Goal: Ask a question

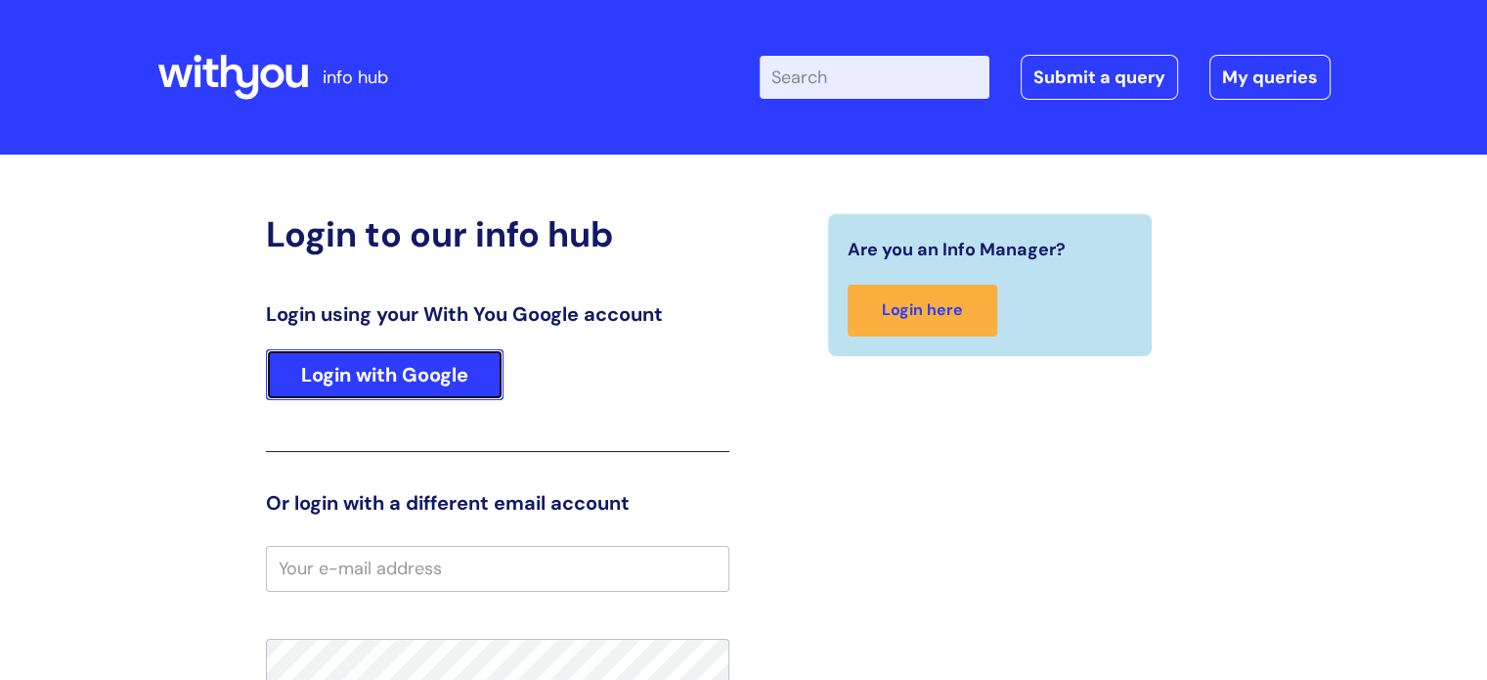
click at [395, 377] on link "Login with Google" at bounding box center [385, 374] width 238 height 51
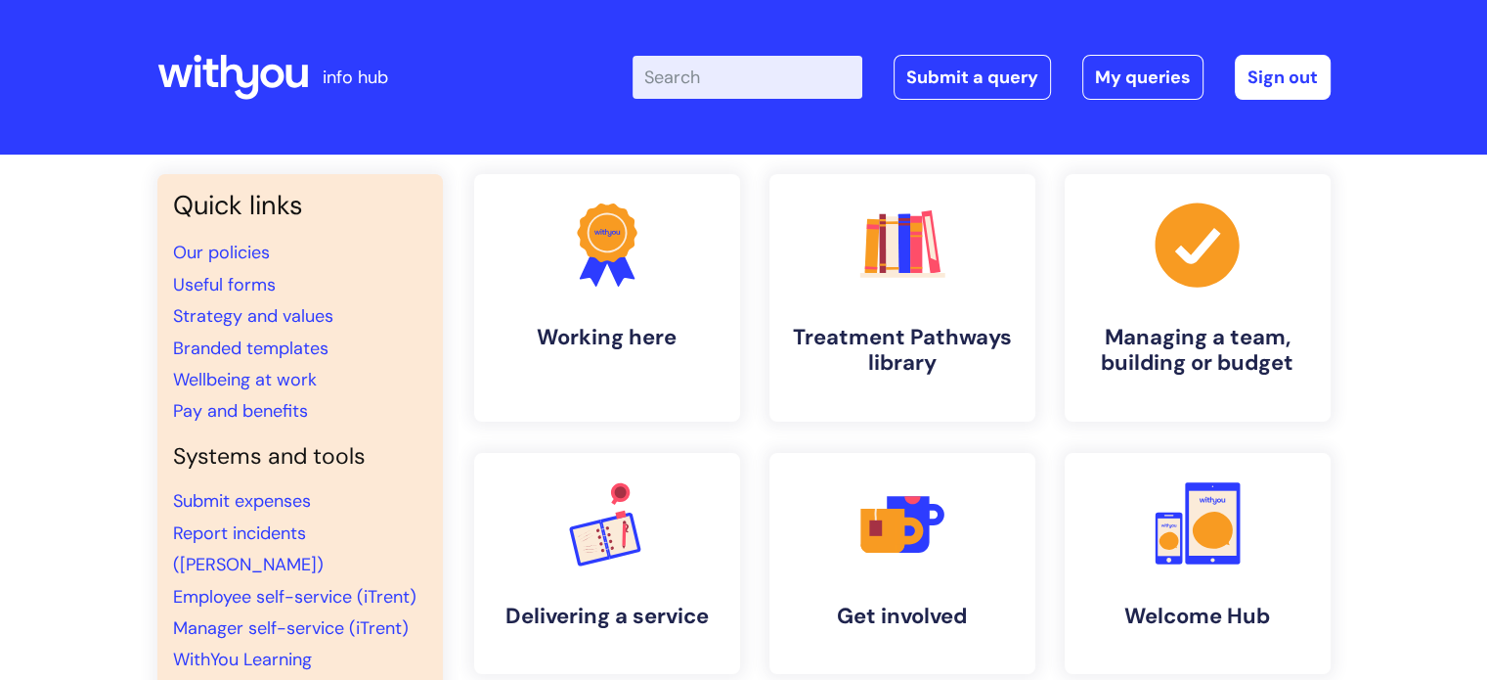
click at [435, 324] on div "Quick links Our policies Useful forms Strategy and values Branded templates Wel…" at bounding box center [299, 456] width 285 height 564
click at [15, 245] on div "Quick links Our policies Useful forms Strategy and values Branded templates Wel…" at bounding box center [743, 653] width 1487 height 999
click at [12, 245] on div "Quick links Our policies Useful forms Strategy and values Branded templates Wel…" at bounding box center [743, 653] width 1487 height 999
click at [936, 66] on link "Submit a query" at bounding box center [972, 77] width 157 height 45
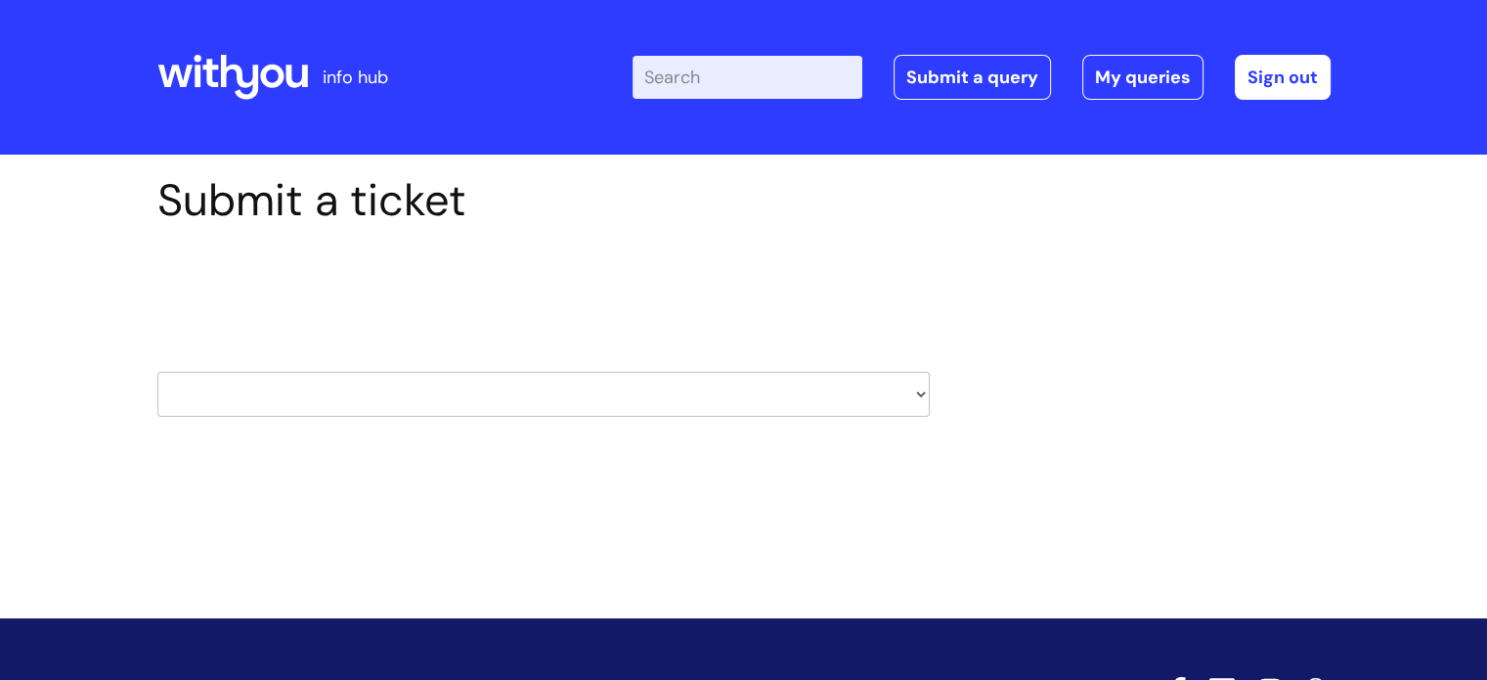
click at [917, 396] on select "HR / People IT and Support Clinical Drug Alerts Finance Accounts Data Support T…" at bounding box center [543, 394] width 772 height 45
select select "learning_and_development"
click at [157, 372] on select "HR / People IT and Support Clinical Drug Alerts Finance Accounts Data Support T…" at bounding box center [543, 394] width 772 height 45
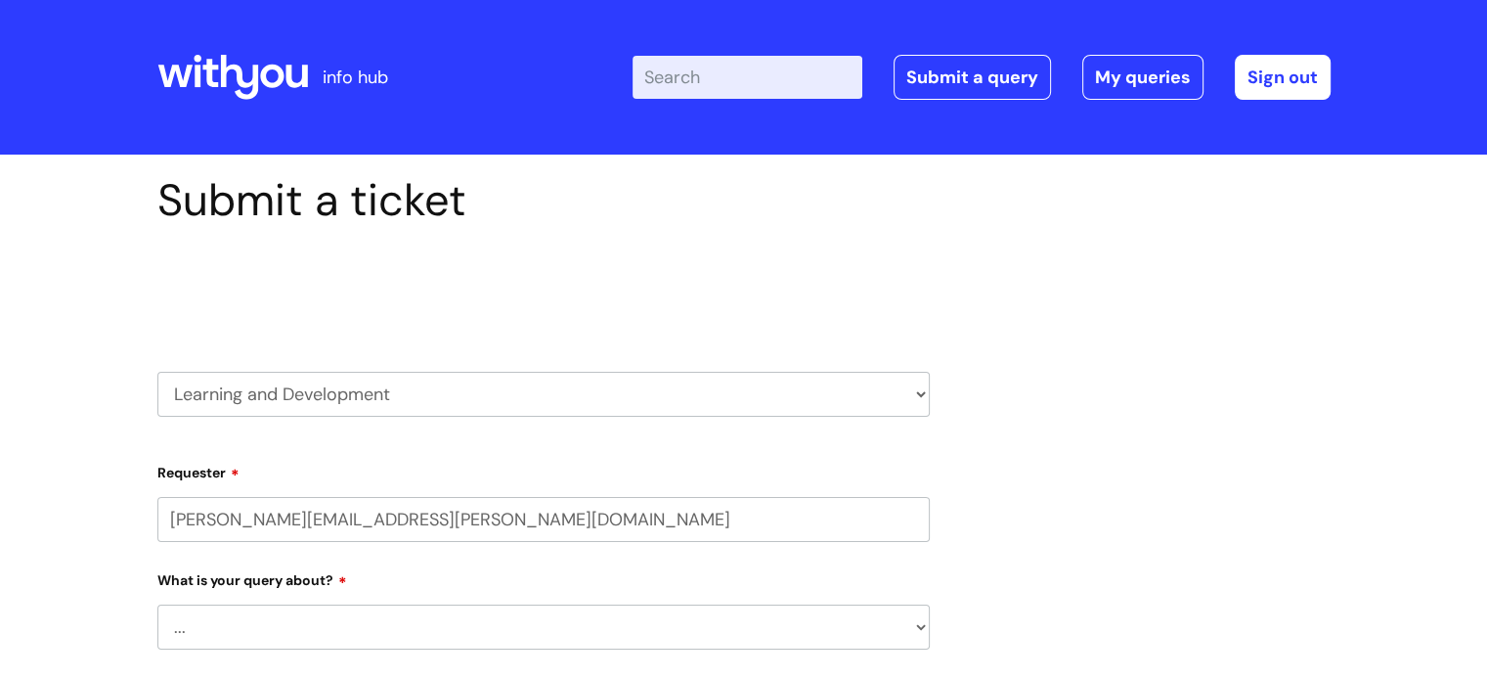
select select "80004157237"
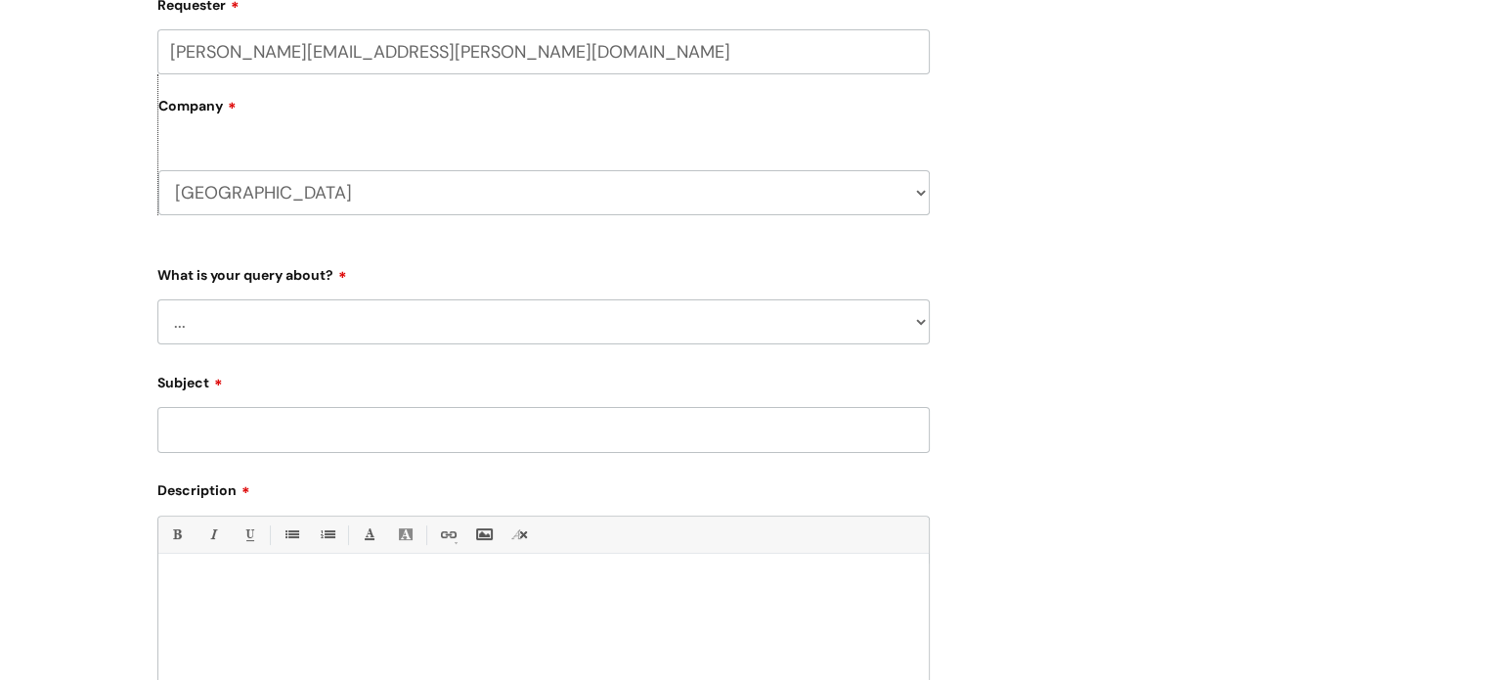
scroll to position [495, 0]
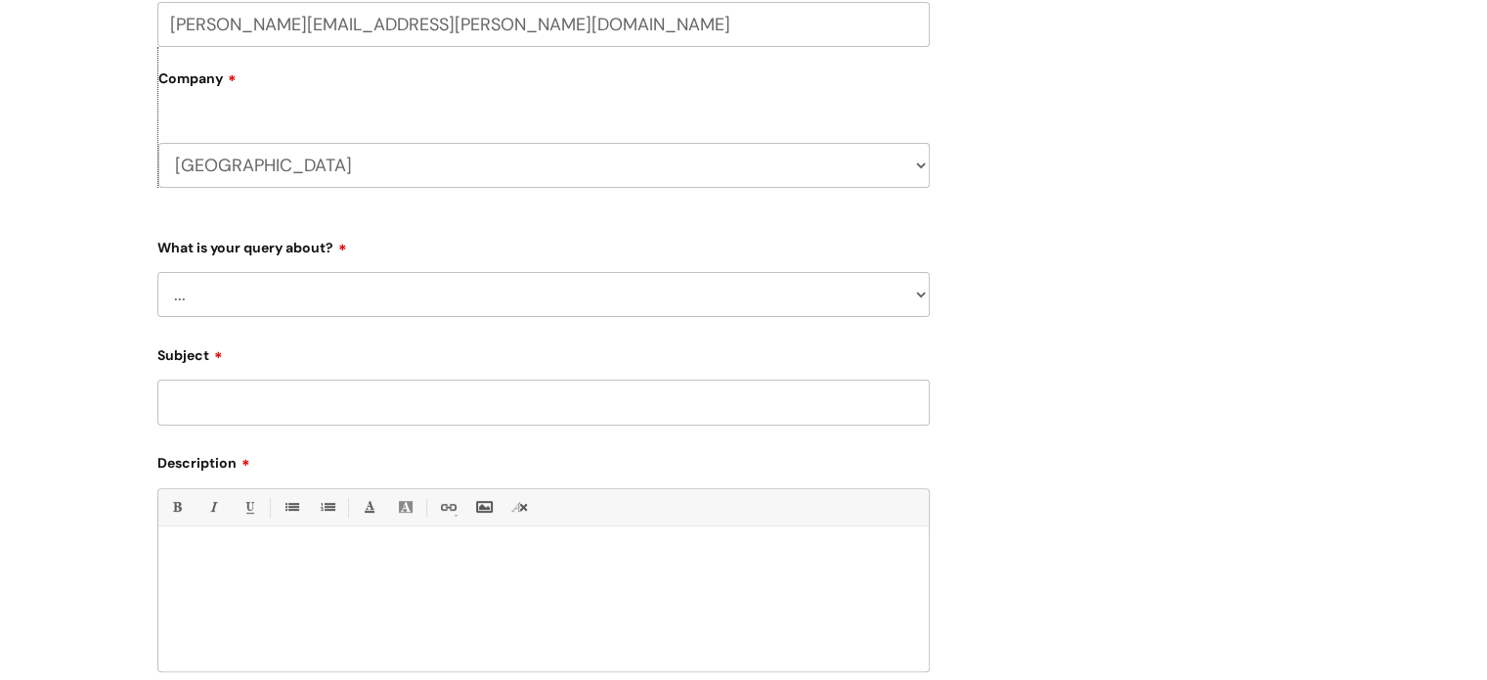
click at [923, 284] on select "... Question about a training course or session booking Ask about apprenticeshi…" at bounding box center [543, 294] width 772 height 45
select select "Question about a training course or session booking"
click at [157, 272] on select "... Question about a training course or session booking Ask about apprenticeshi…" at bounding box center [543, 294] width 772 height 45
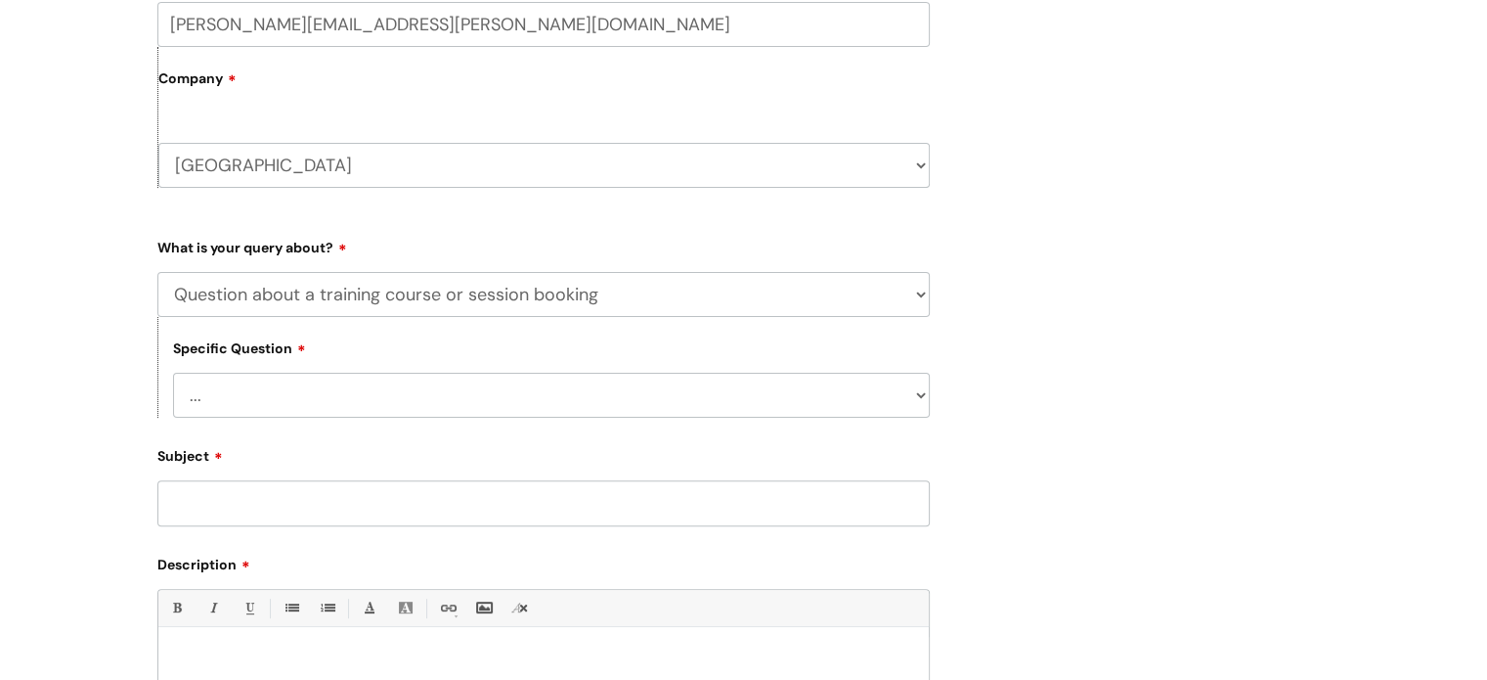
click at [486, 402] on select "... Training booking request Training dates/timetable Enquiry about a topic or …" at bounding box center [551, 395] width 757 height 45
select select "Attendance query"
click at [173, 373] on select "... Training booking request Training dates/timetable Enquiry about a topic or …" at bounding box center [551, 395] width 757 height 45
click at [537, 490] on input "Subject" at bounding box center [543, 502] width 772 height 45
click at [260, 514] on input "Sexual Miscondut Trainig" at bounding box center [543, 502] width 772 height 45
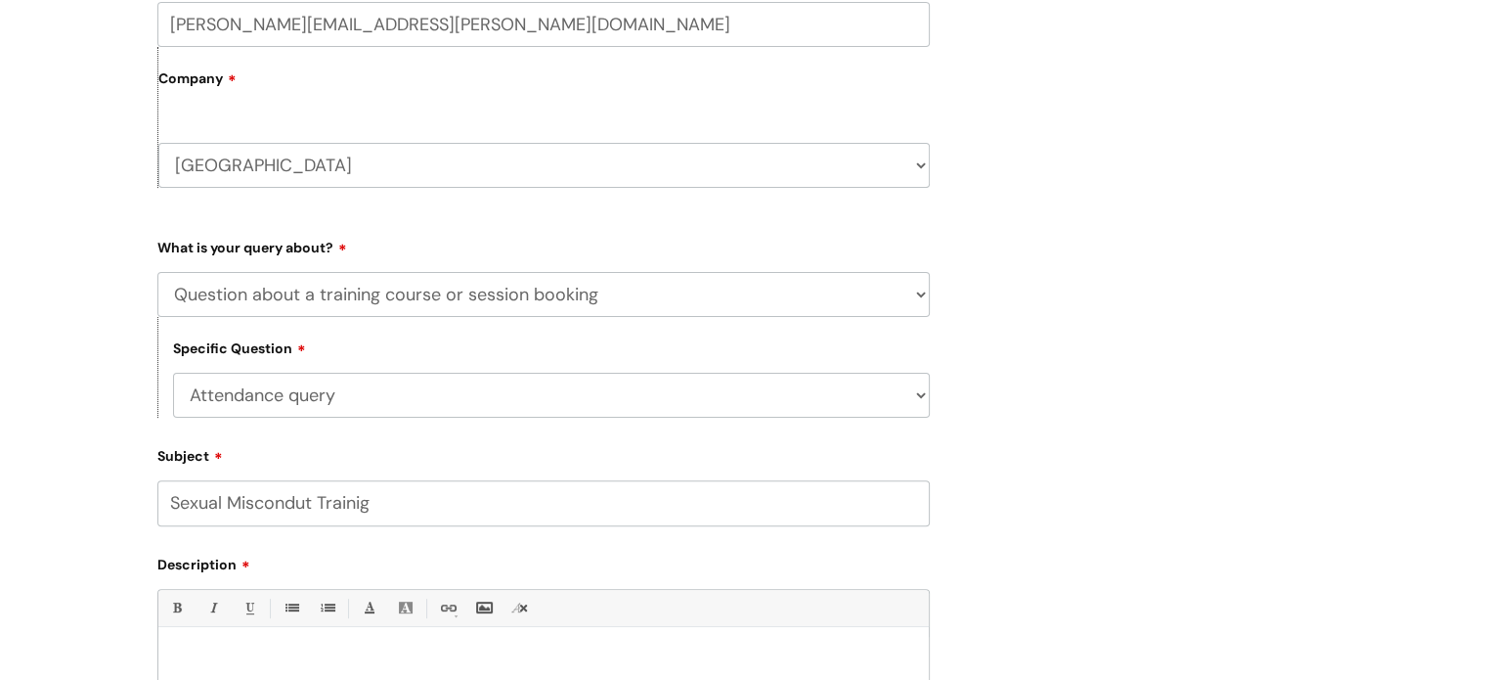
click at [262, 504] on input "Sexual Miscondut Trainig" at bounding box center [543, 502] width 772 height 45
click at [352, 501] on input "Sexual Misconduct Trainig" at bounding box center [543, 502] width 772 height 45
type input "Sexual Misconduct Training"
click at [204, 636] on div "Bold (Ctrl-B) Italic (Ctrl-I) Underline(Ctrl-U) • Unordered List (Ctrl-Shift-7)…" at bounding box center [543, 681] width 772 height 184
click at [204, 653] on p at bounding box center [543, 660] width 741 height 18
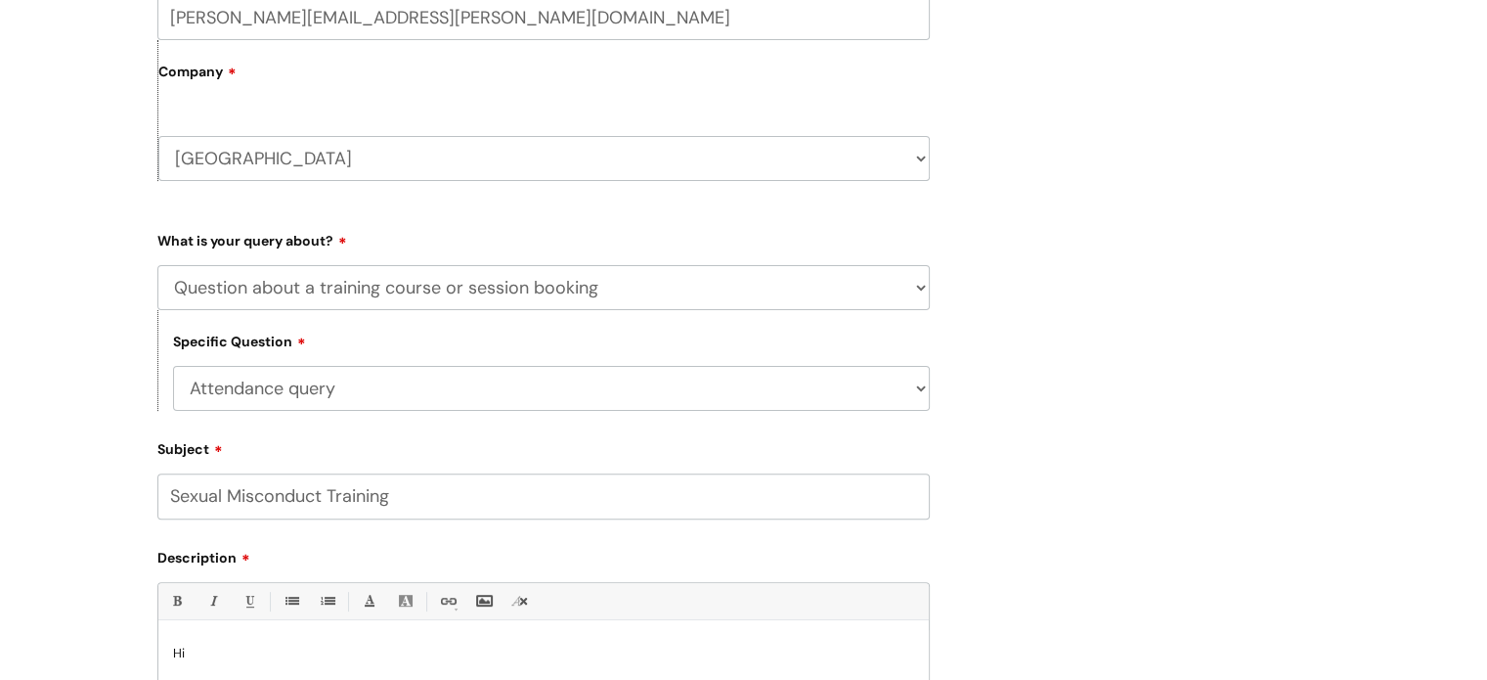
scroll to position [519, 0]
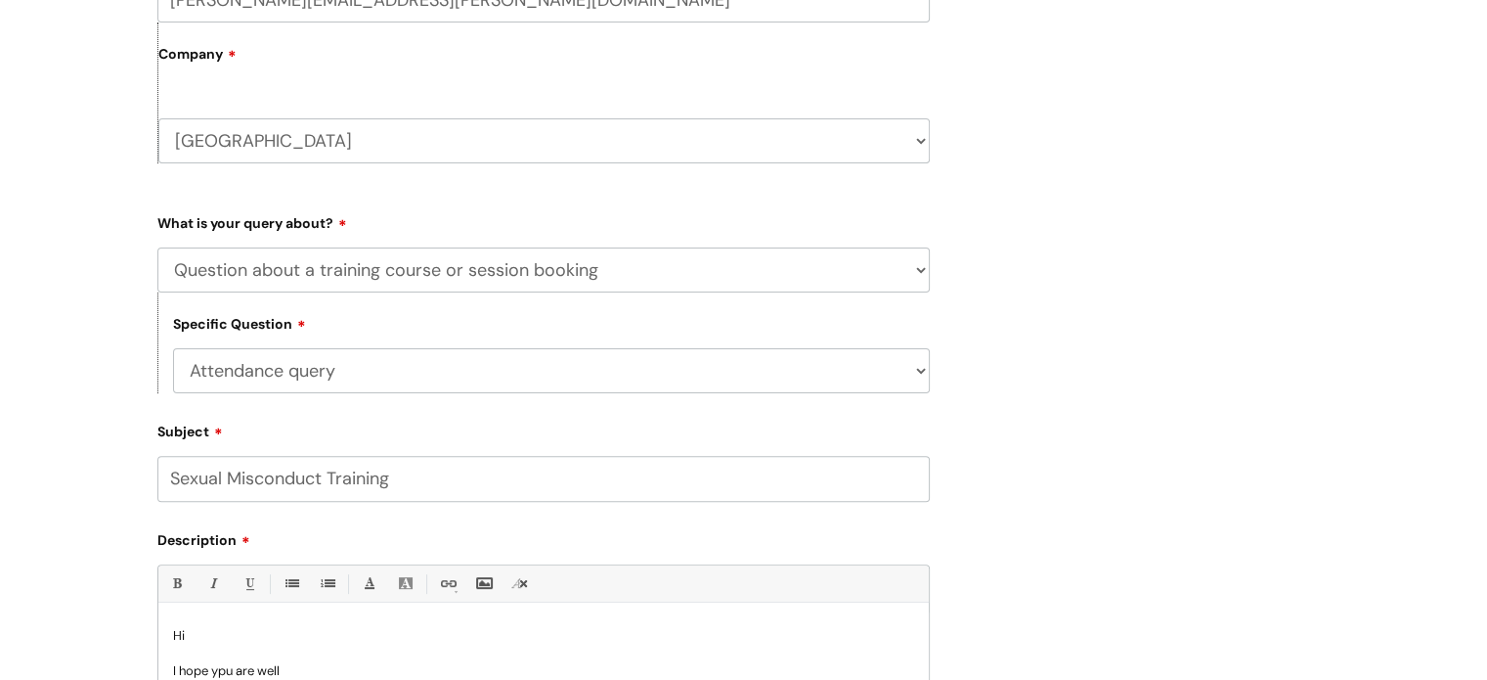
click at [224, 672] on p "I hope ypu are well" at bounding box center [543, 671] width 741 height 18
click at [297, 666] on p "I hope you are well" at bounding box center [543, 671] width 741 height 18
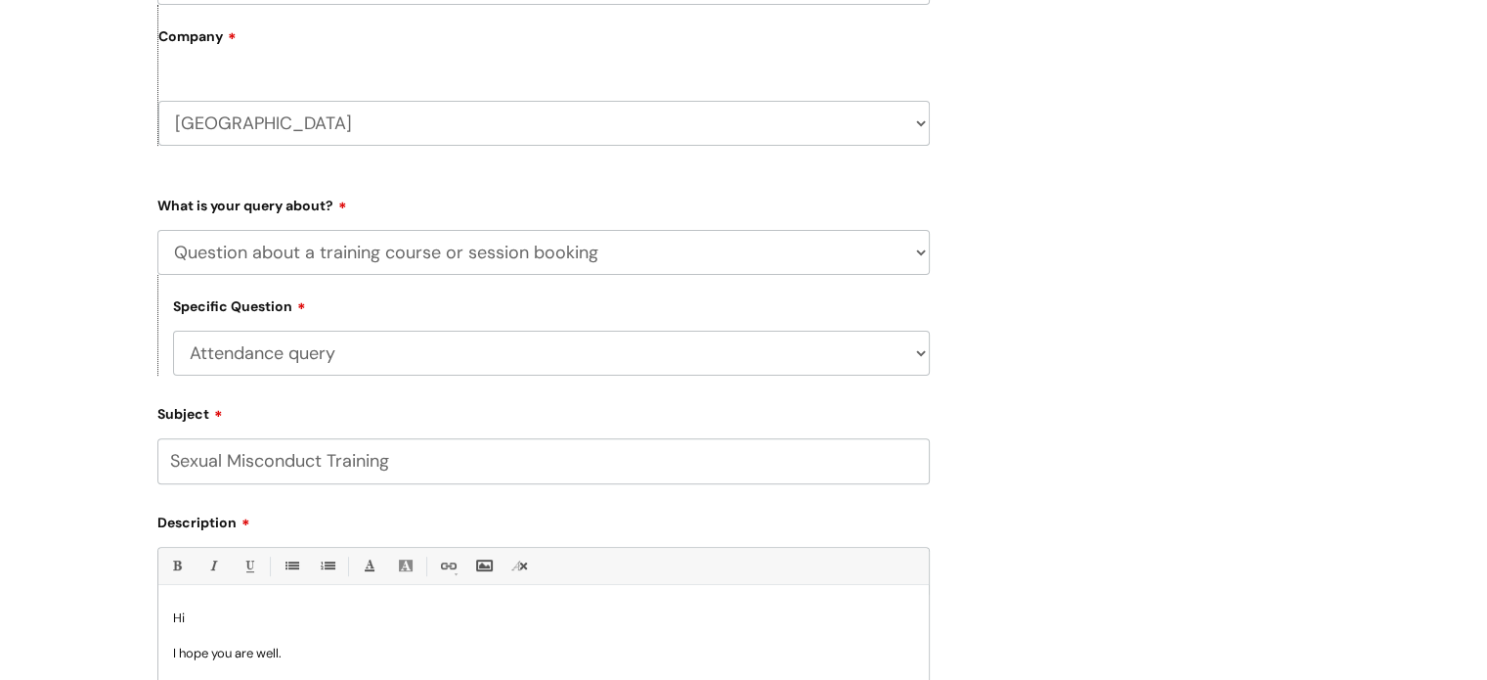
scroll to position [554, 0]
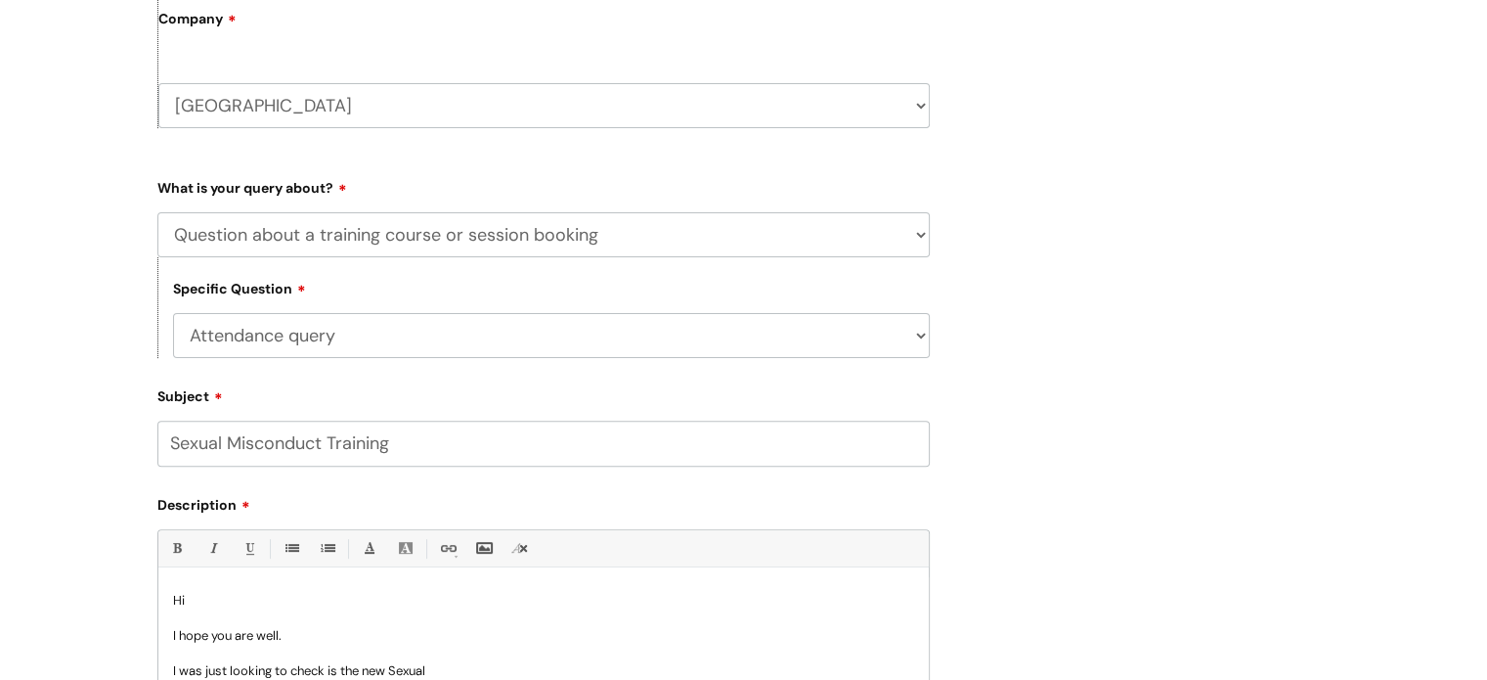
click at [339, 676] on p "I was just looking to check is the new Sexual" at bounding box center [543, 671] width 741 height 18
click at [459, 670] on p "I was just looking to check has the new Sexual" at bounding box center [543, 671] width 741 height 18
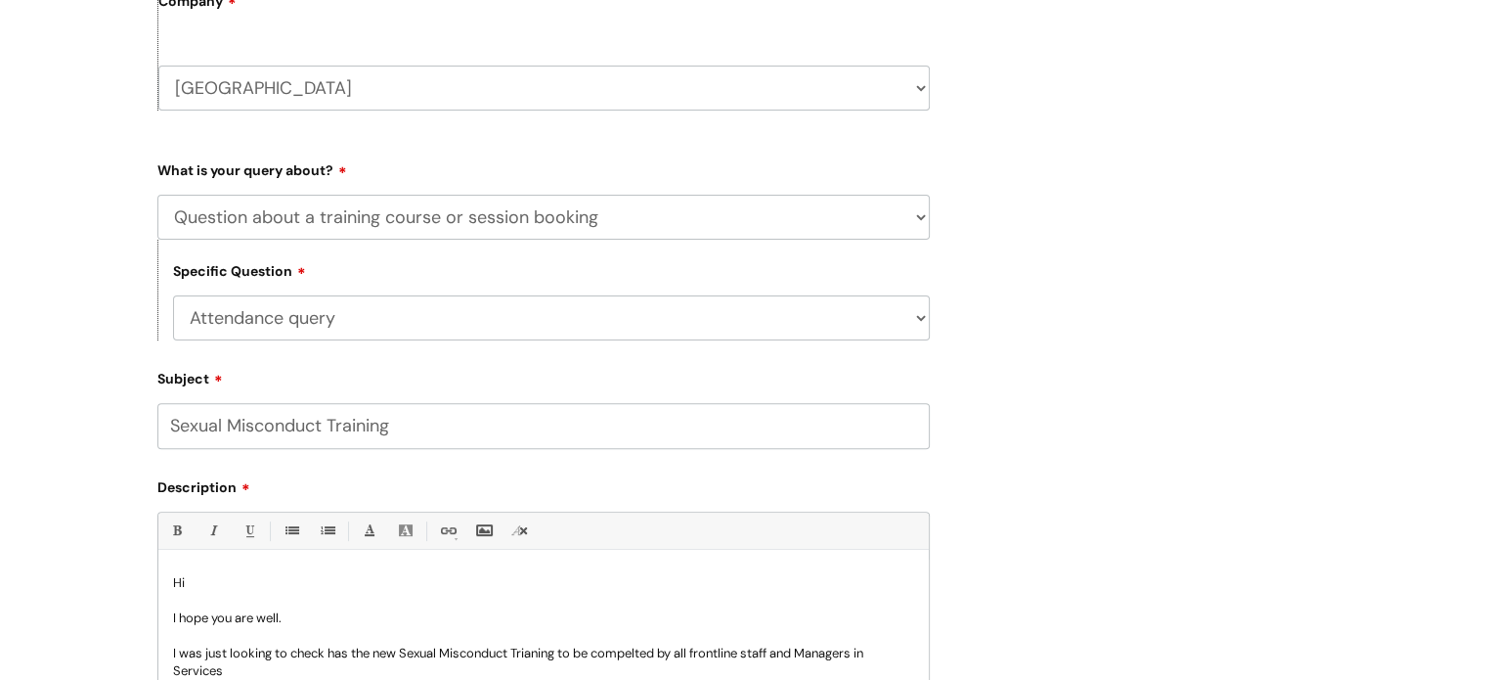
click at [552, 650] on p "I was just looking to check has the new Sexual Misconduct Trianing to be compel…" at bounding box center [543, 661] width 741 height 35
click at [630, 656] on p "I was just looking to check has the new Sexual Misconduct Training to be compel…" at bounding box center [543, 661] width 741 height 35
click at [231, 668] on p "I was just looking to check has the new Sexual Misconduct Training to be comple…" at bounding box center [543, 661] width 741 height 35
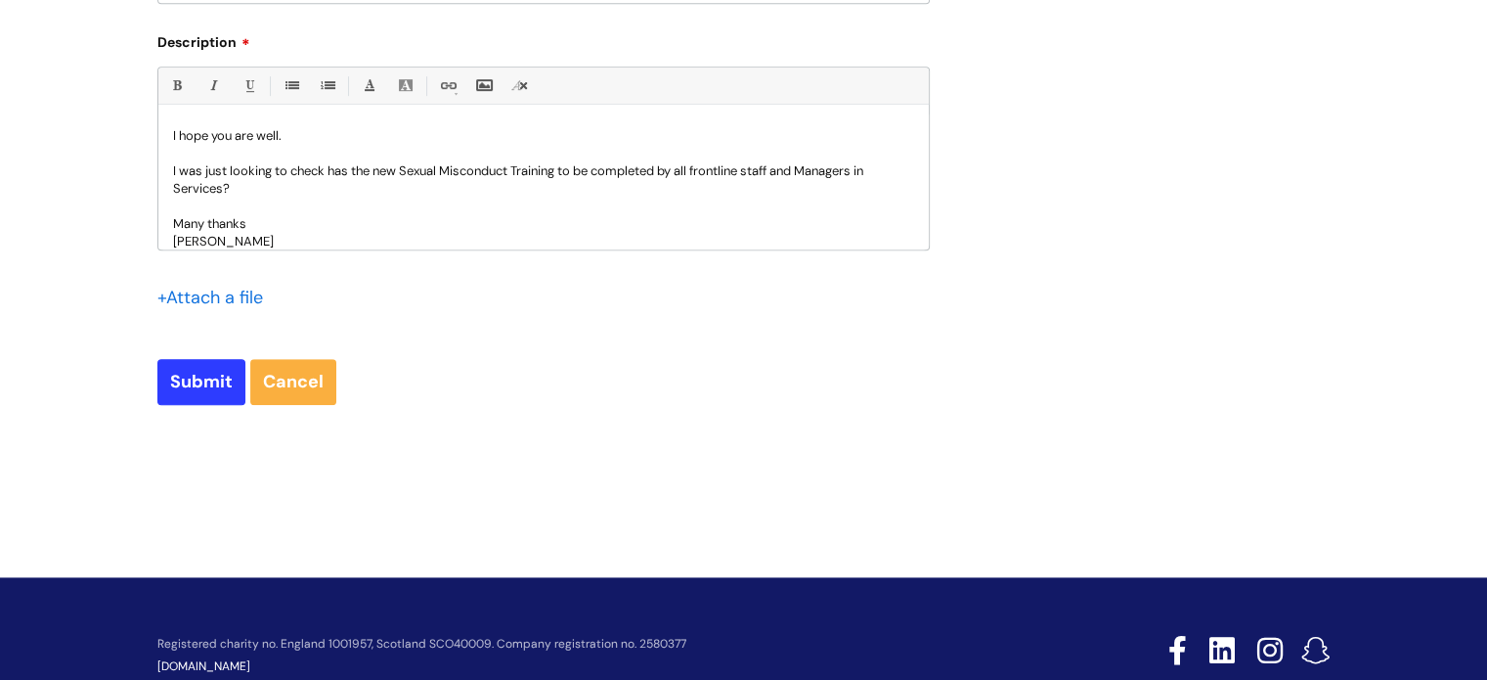
scroll to position [1038, 0]
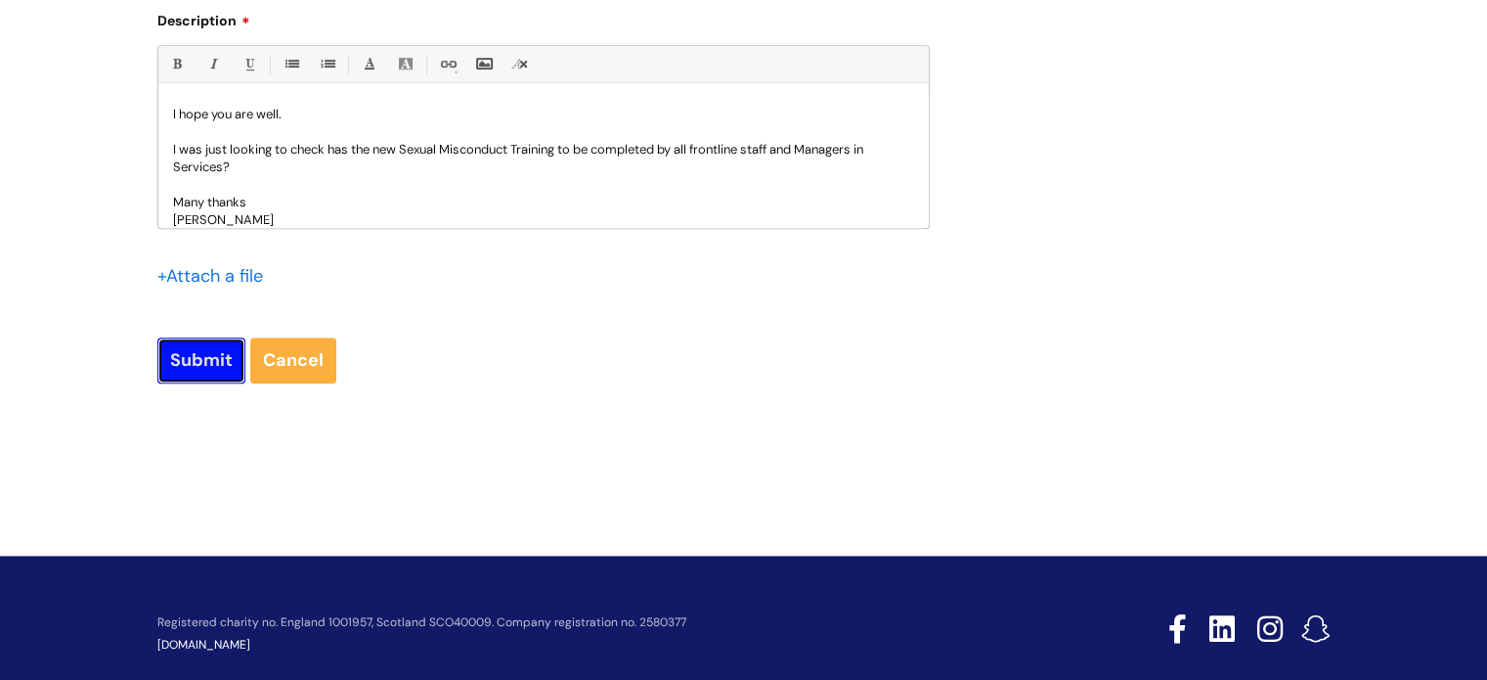
click at [213, 366] on input "Submit" at bounding box center [201, 359] width 88 height 45
type input "Please Wait..."
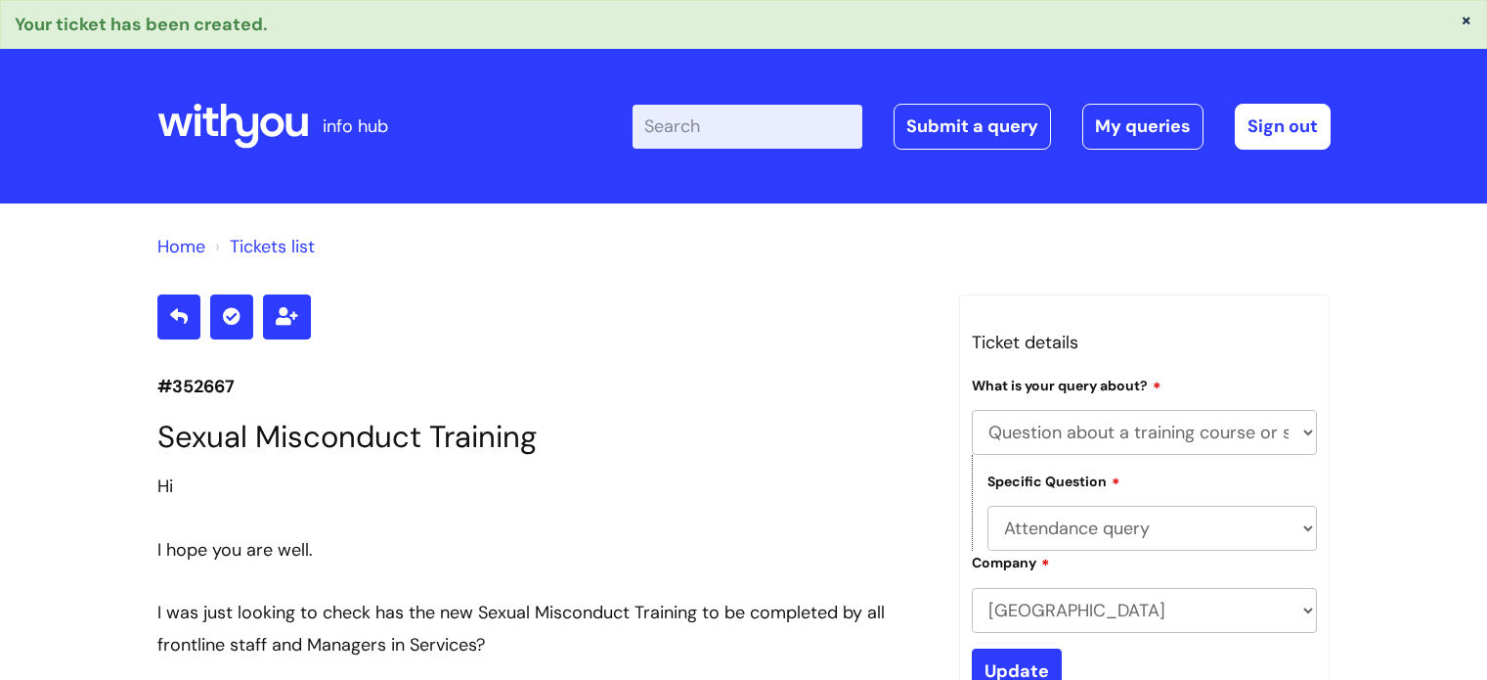
select select "Question about a training course or session booking"
select select "Attendance query"
